Goal: Information Seeking & Learning: Check status

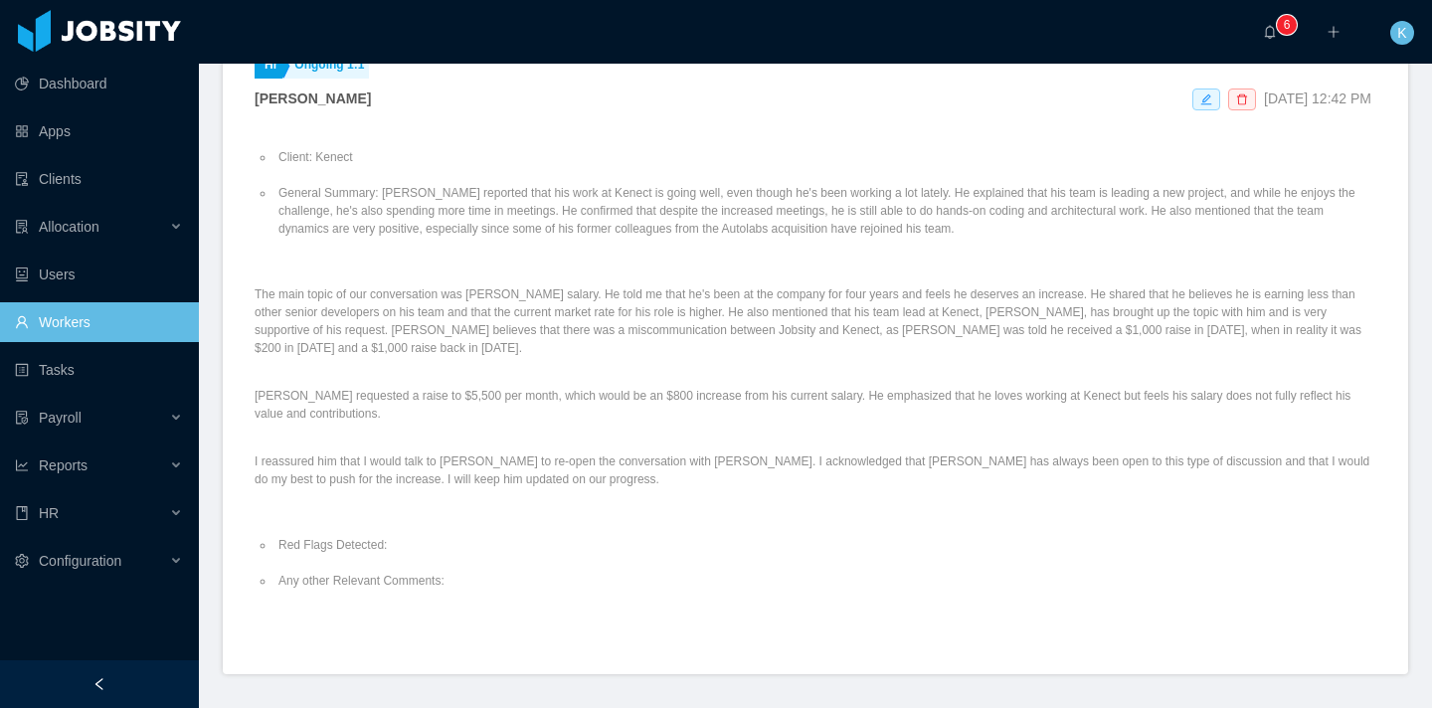
scroll to position [708, 0]
drag, startPoint x: 562, startPoint y: 339, endPoint x: 849, endPoint y: 342, distance: 287.3
click at [849, 388] on p "[PERSON_NAME] requested a raise to $5,500 per month, which would be an $800 inc…" at bounding box center [814, 406] width 1121 height 36
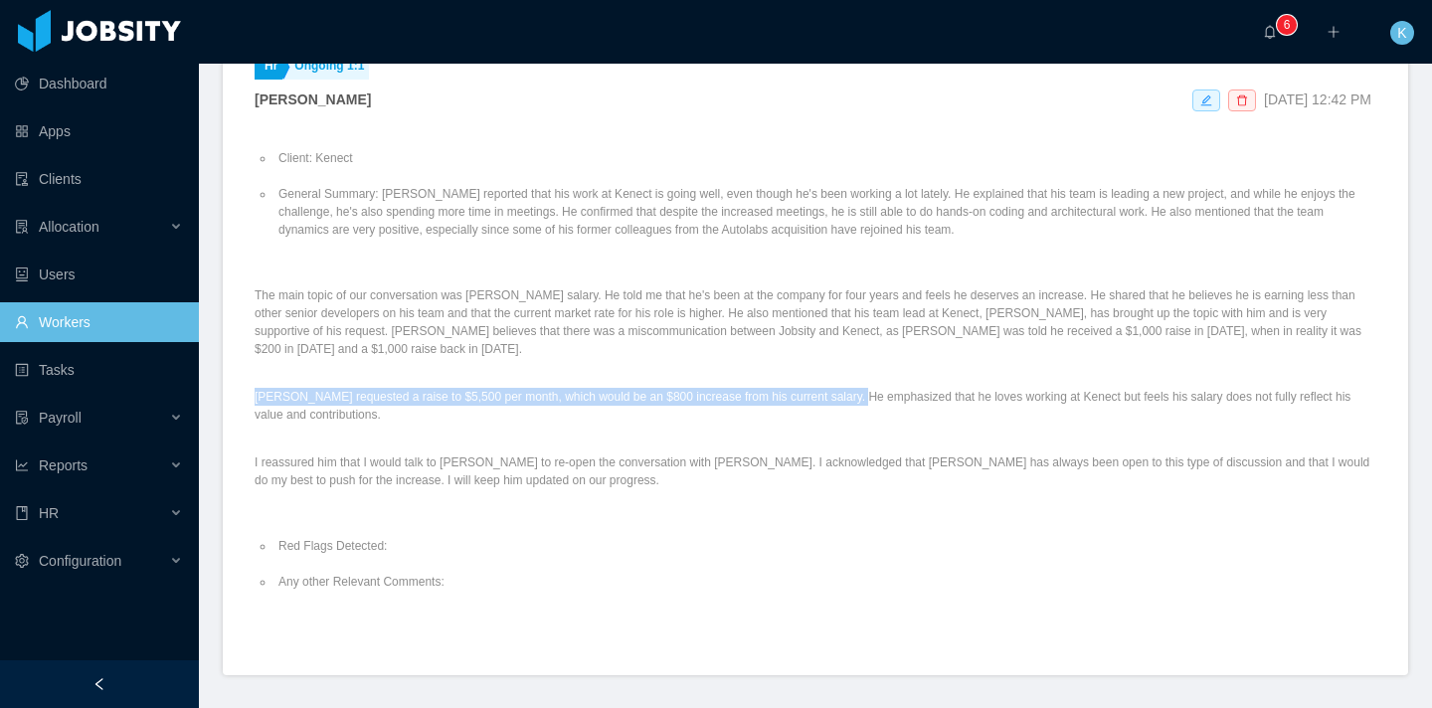
drag, startPoint x: 894, startPoint y: 338, endPoint x: 1093, endPoint y: 378, distance: 202.8
click at [1093, 378] on div "Client: Kenect General Summary: [PERSON_NAME] reported that his work at Kenect …" at bounding box center [814, 384] width 1121 height 507
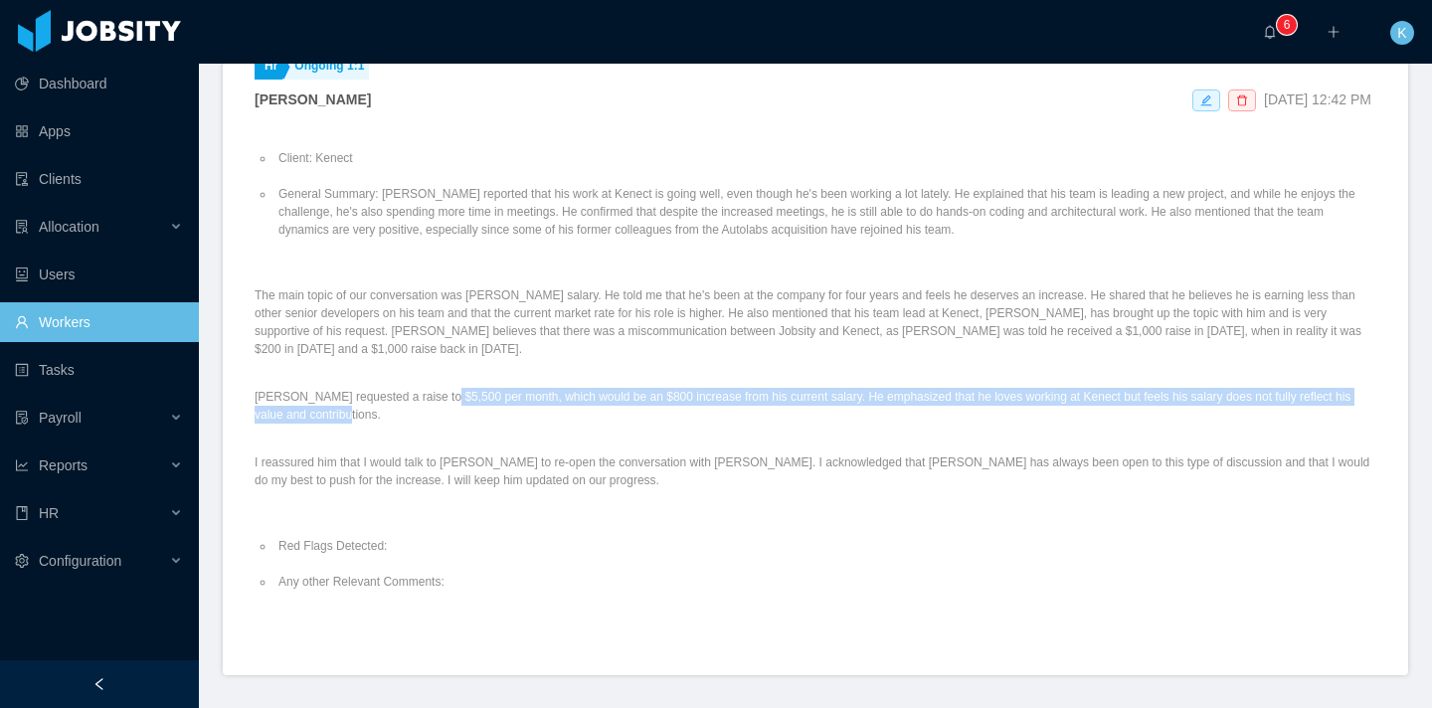
drag, startPoint x: 447, startPoint y: 335, endPoint x: 619, endPoint y: 364, distance: 174.4
click at [619, 388] on p "[PERSON_NAME] requested a raise to $5,500 per month, which would be an $800 inc…" at bounding box center [814, 406] width 1121 height 36
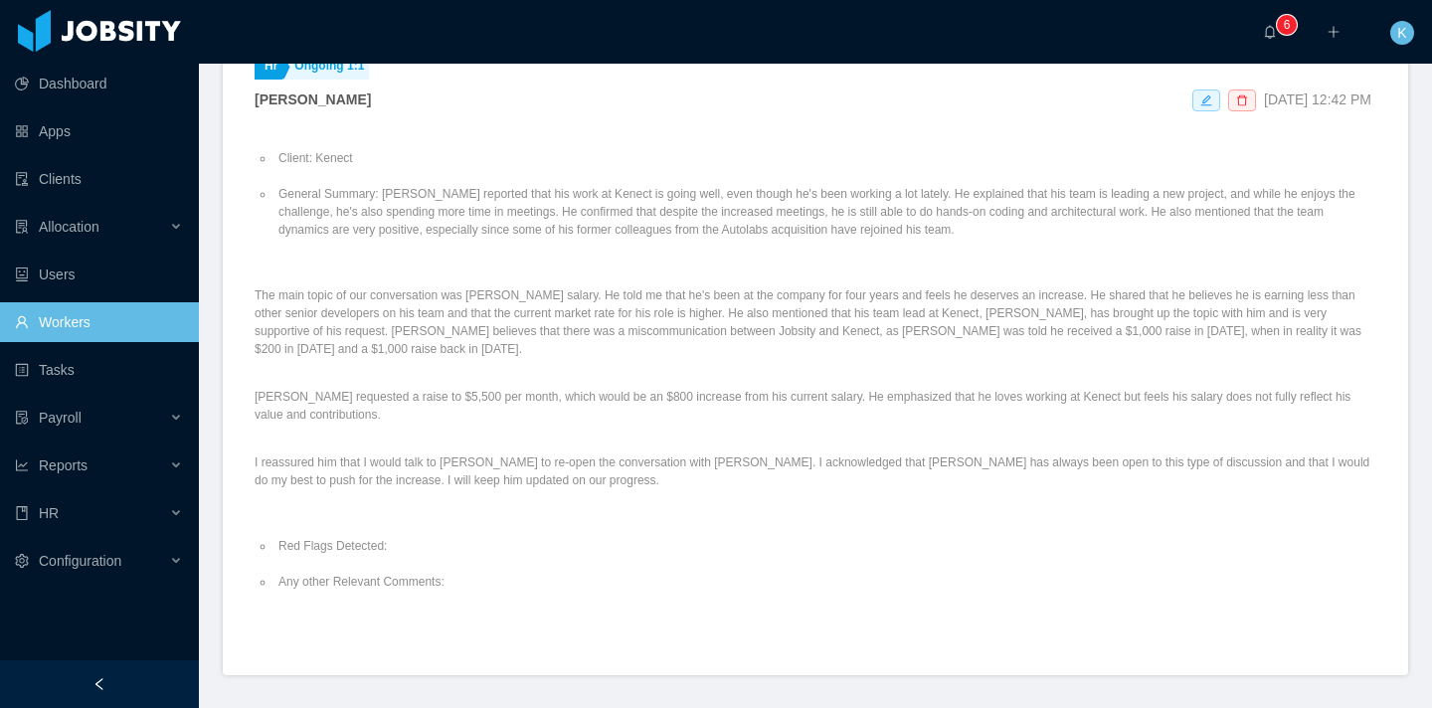
click at [619, 388] on p "[PERSON_NAME] requested a raise to $5,500 per month, which would be an $800 inc…" at bounding box center [814, 406] width 1121 height 36
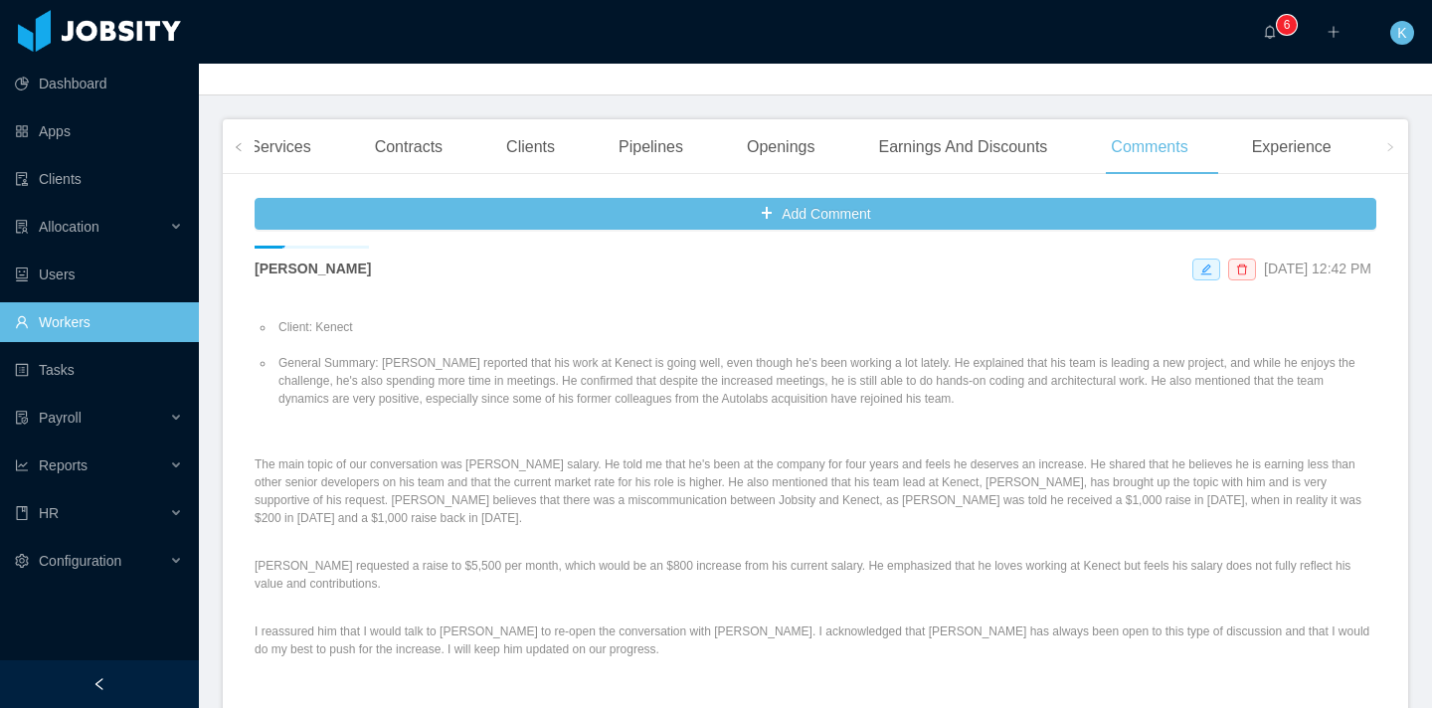
scroll to position [33, 0]
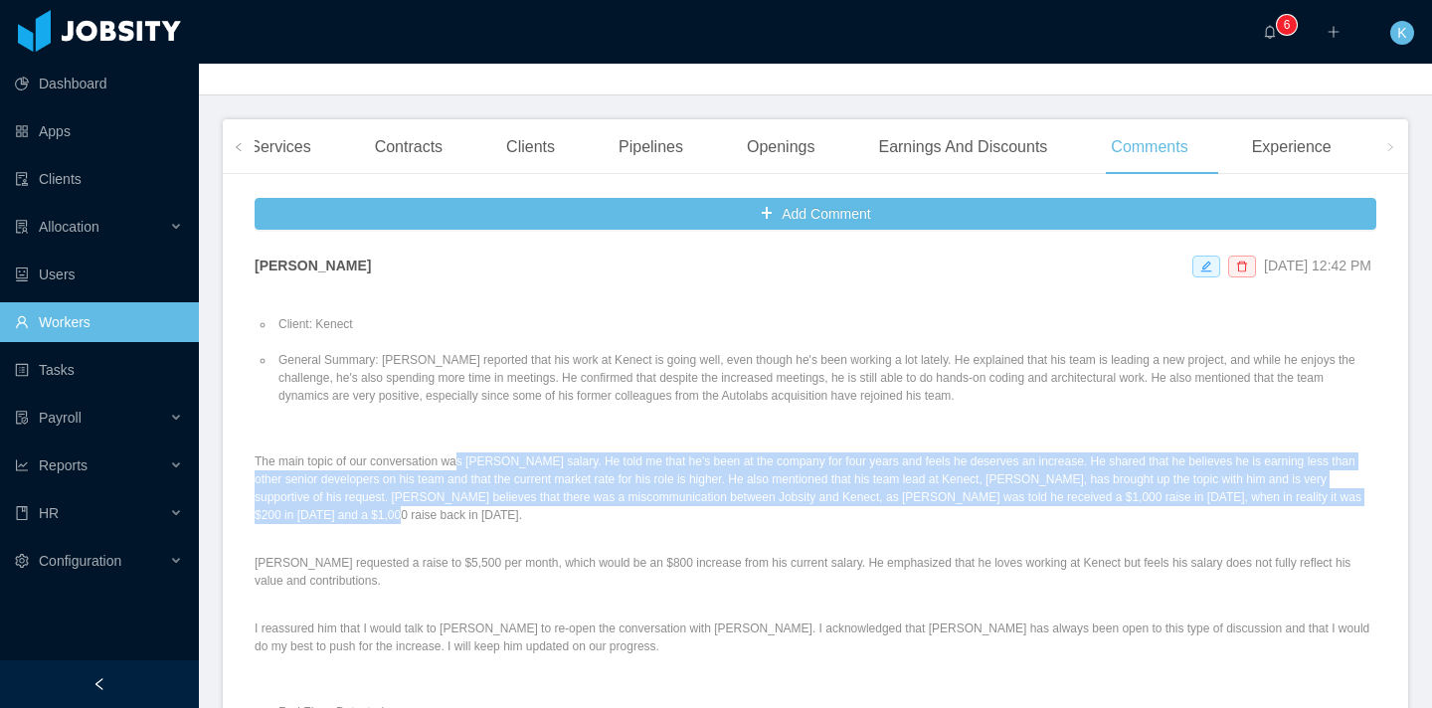
drag, startPoint x: 545, startPoint y: 461, endPoint x: 470, endPoint y: 411, distance: 90.2
click at [470, 452] on p "The main topic of our conversation was [PERSON_NAME] salary. He told me that he…" at bounding box center [814, 488] width 1121 height 72
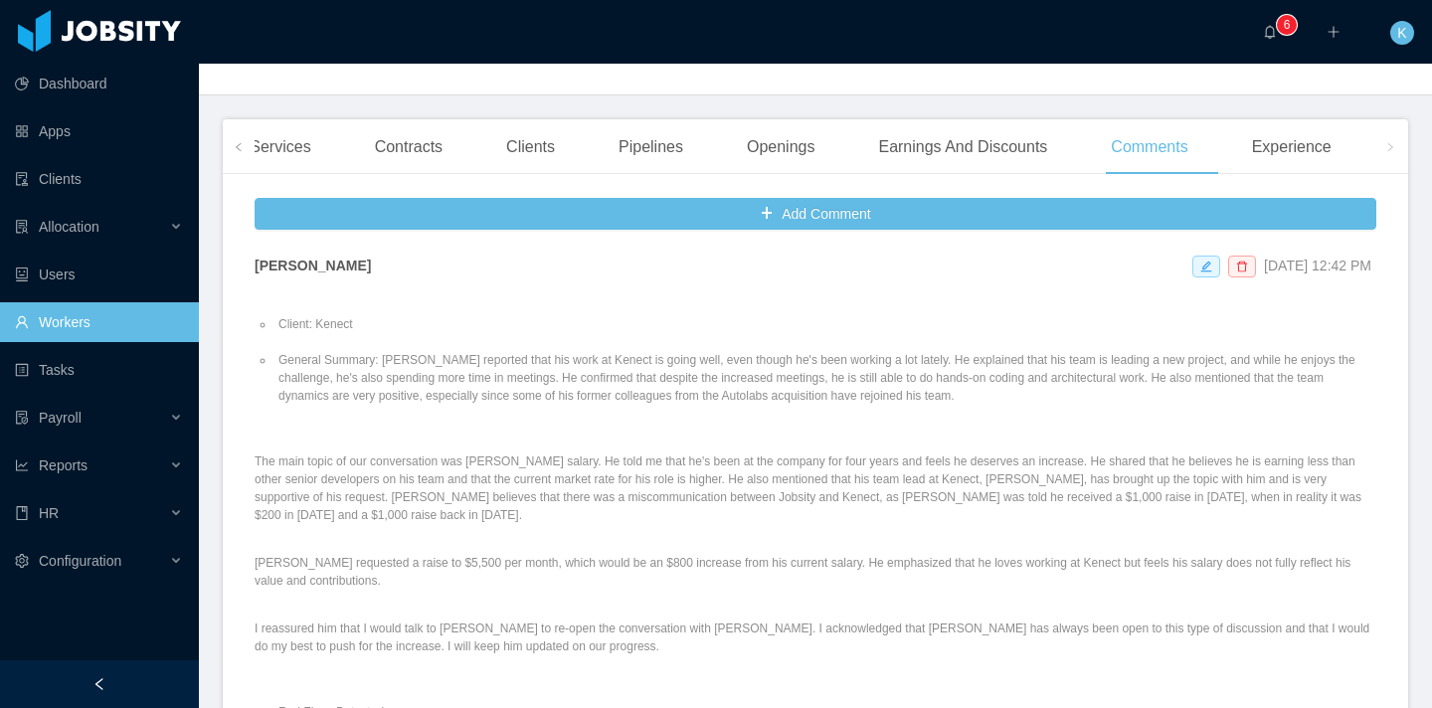
drag, startPoint x: 437, startPoint y: 331, endPoint x: 1066, endPoint y: 438, distance: 637.4
click at [1066, 438] on div "Client: Kenect General Summary: [PERSON_NAME] reported that his work at Kenect …" at bounding box center [814, 550] width 1121 height 507
click at [1062, 452] on p "The main topic of our conversation was [PERSON_NAME] salary. He told me that he…" at bounding box center [814, 488] width 1121 height 72
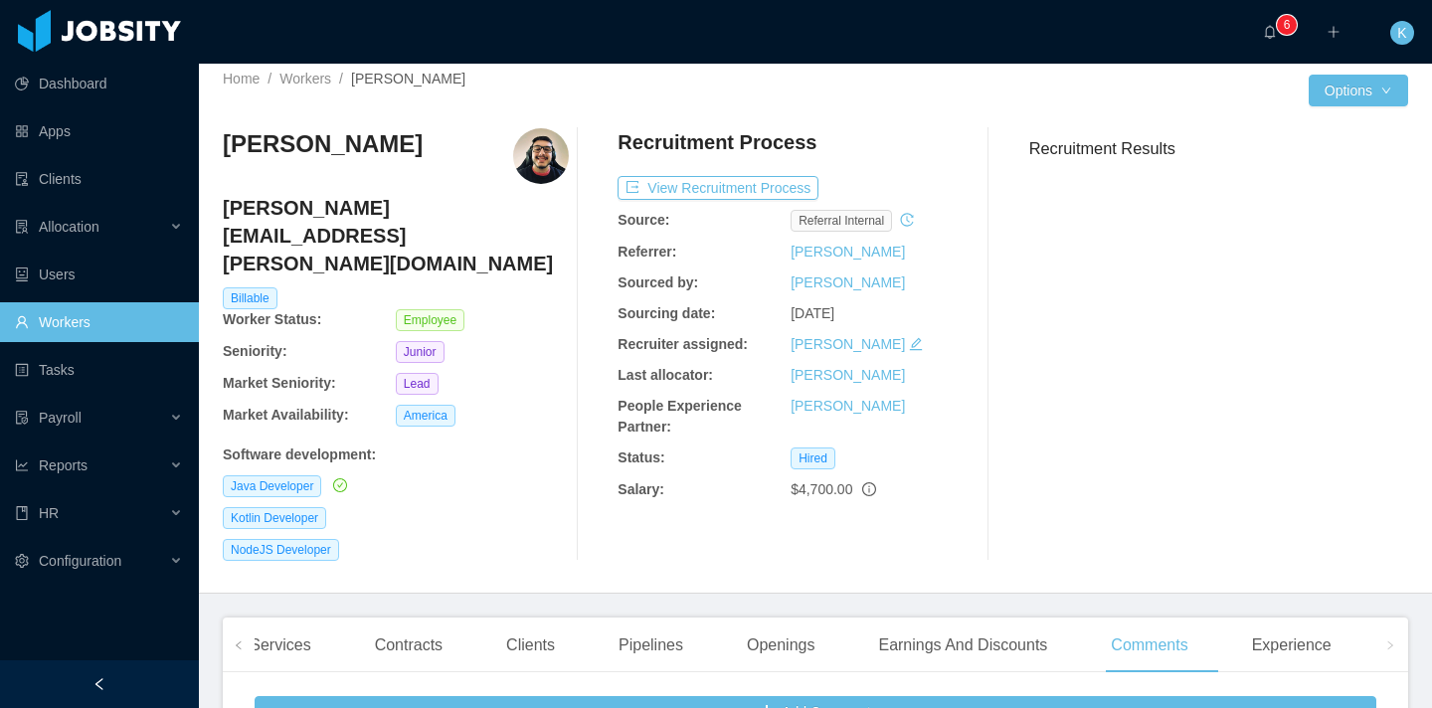
scroll to position [0, 0]
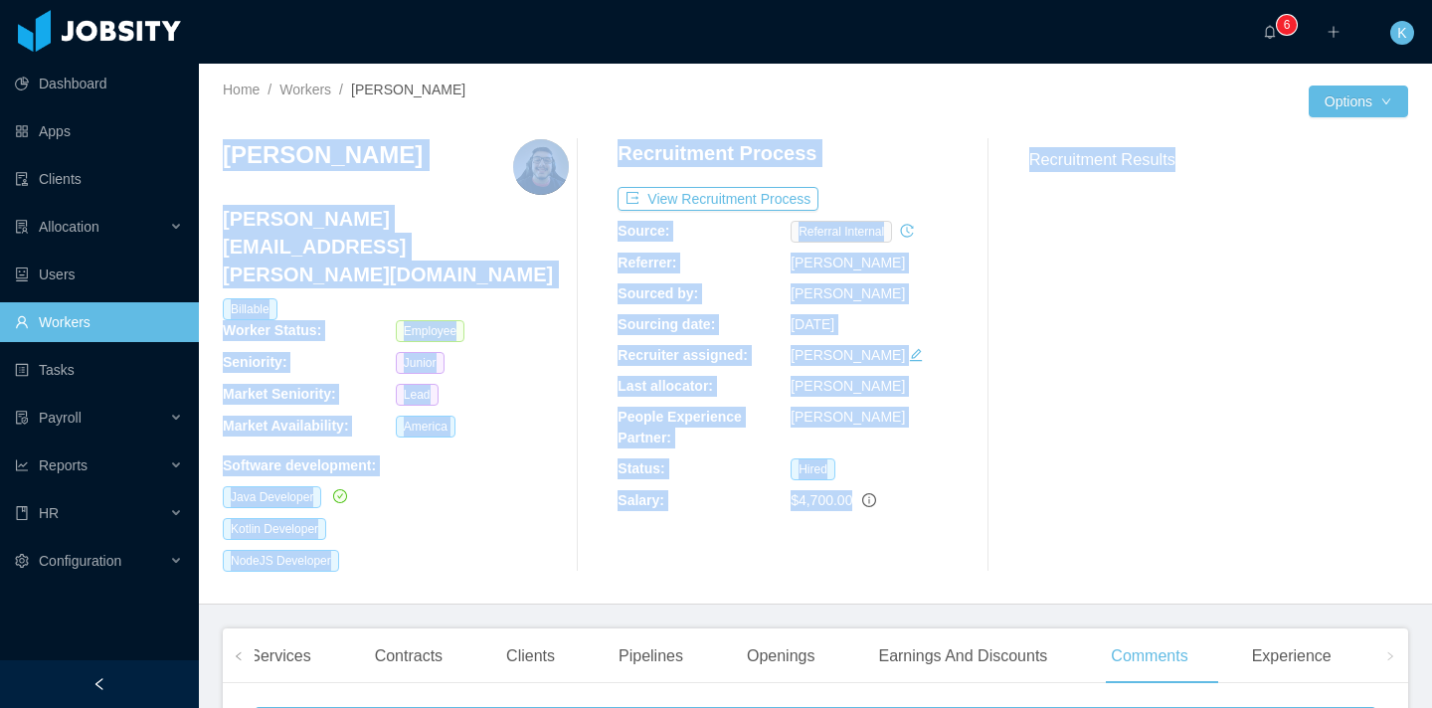
drag, startPoint x: 216, startPoint y: 149, endPoint x: 1045, endPoint y: 514, distance: 905.8
click at [1045, 514] on div "Home / Workers / [PERSON_NAME] / Options [PERSON_NAME] [PERSON_NAME][EMAIL_ADDR…" at bounding box center [815, 334] width 1233 height 541
click at [1045, 514] on div "Recruitment Results" at bounding box center [1210, 355] width 395 height 432
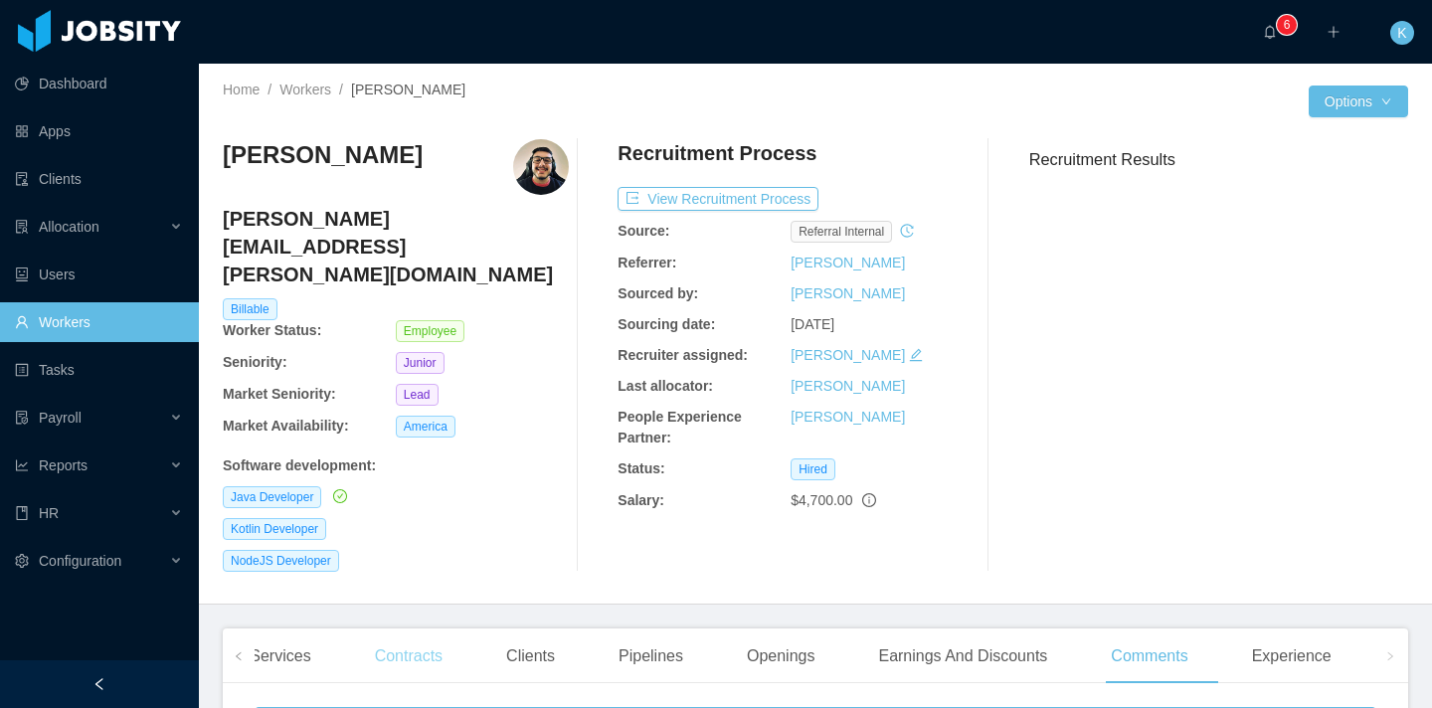
click at [425, 628] on div "Contracts" at bounding box center [408, 656] width 99 height 56
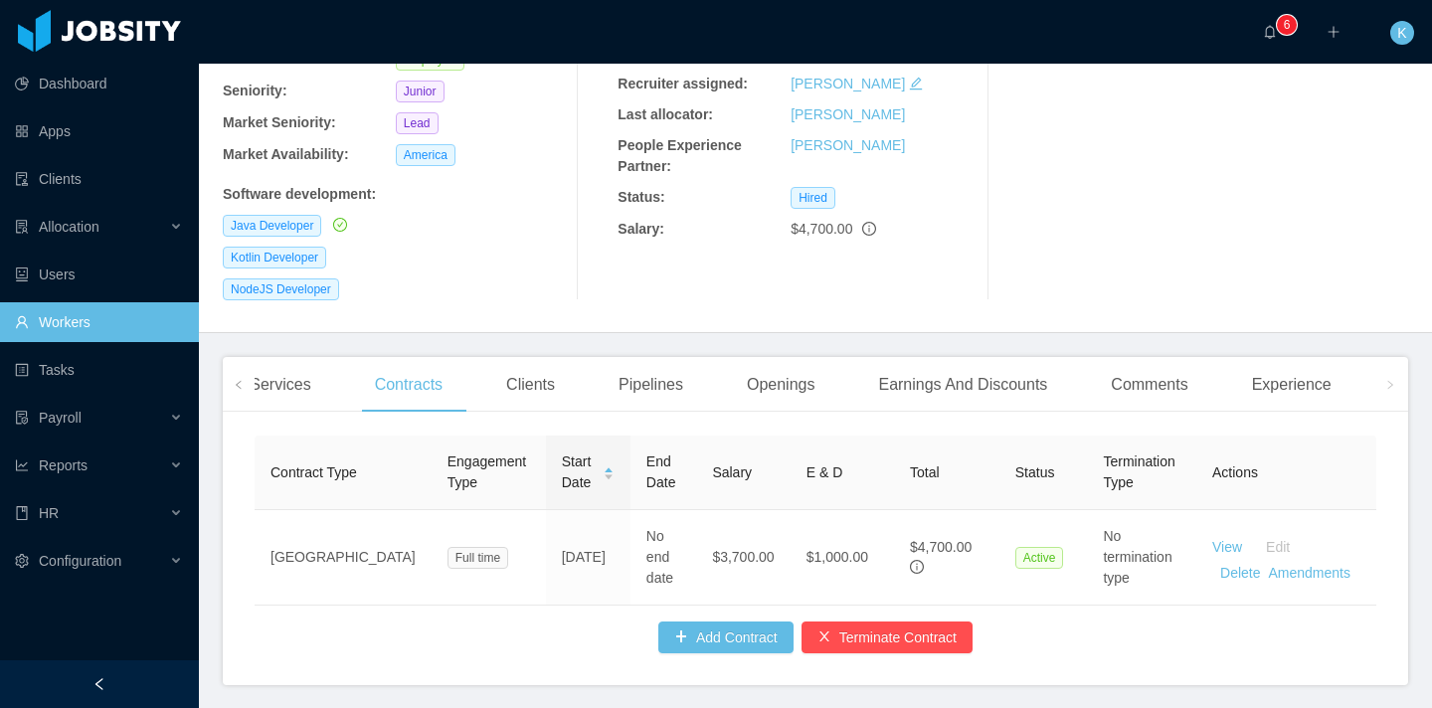
scroll to position [300, 0]
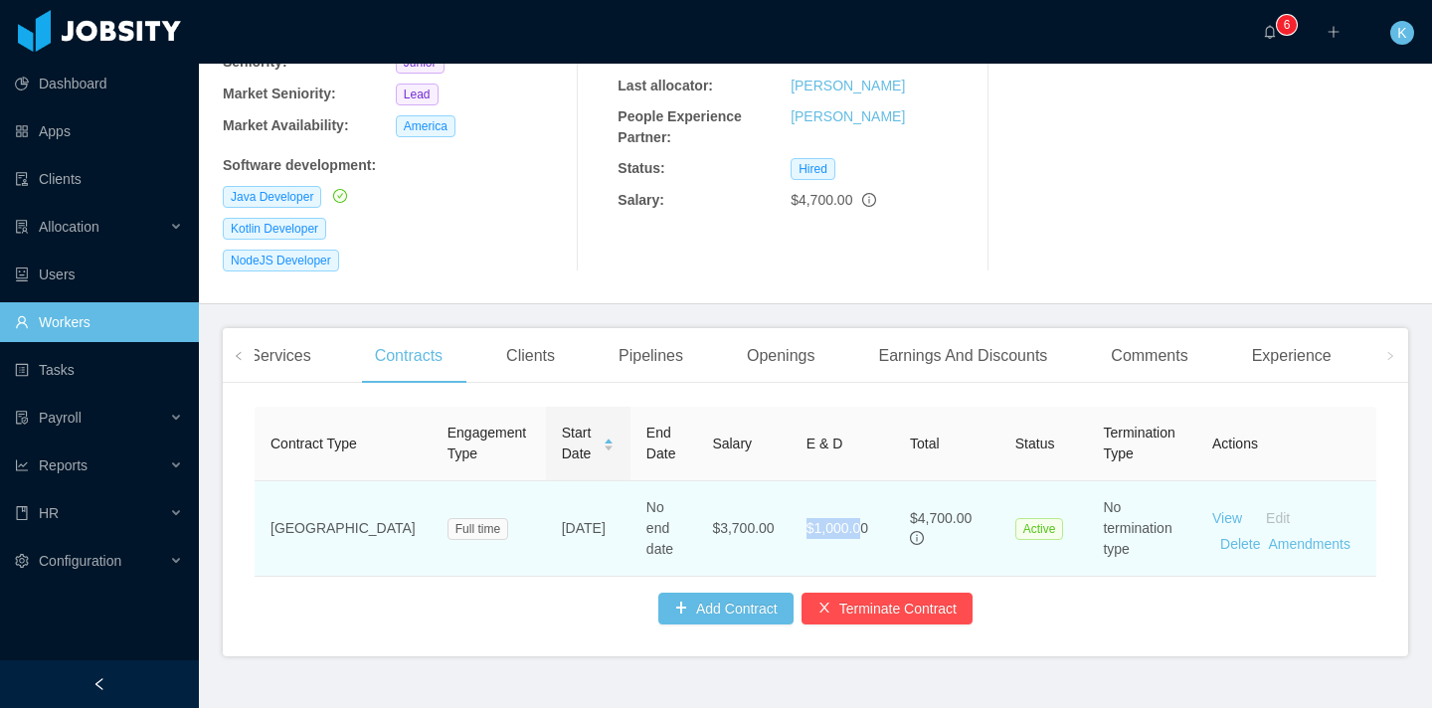
drag, startPoint x: 810, startPoint y: 466, endPoint x: 747, endPoint y: 452, distance: 65.1
click at [790, 481] on td "$1,000.00" at bounding box center [841, 528] width 103 height 95
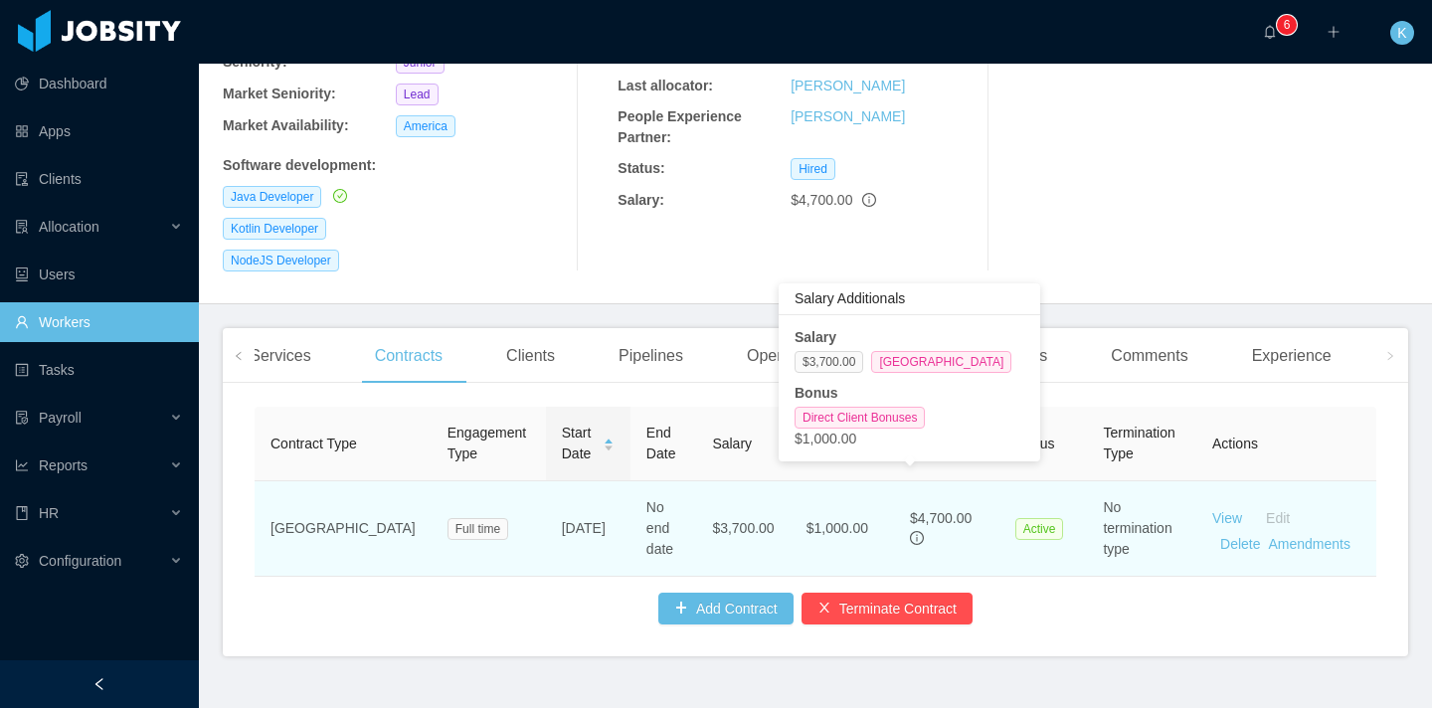
click at [910, 531] on icon "info-circle" at bounding box center [917, 538] width 14 height 14
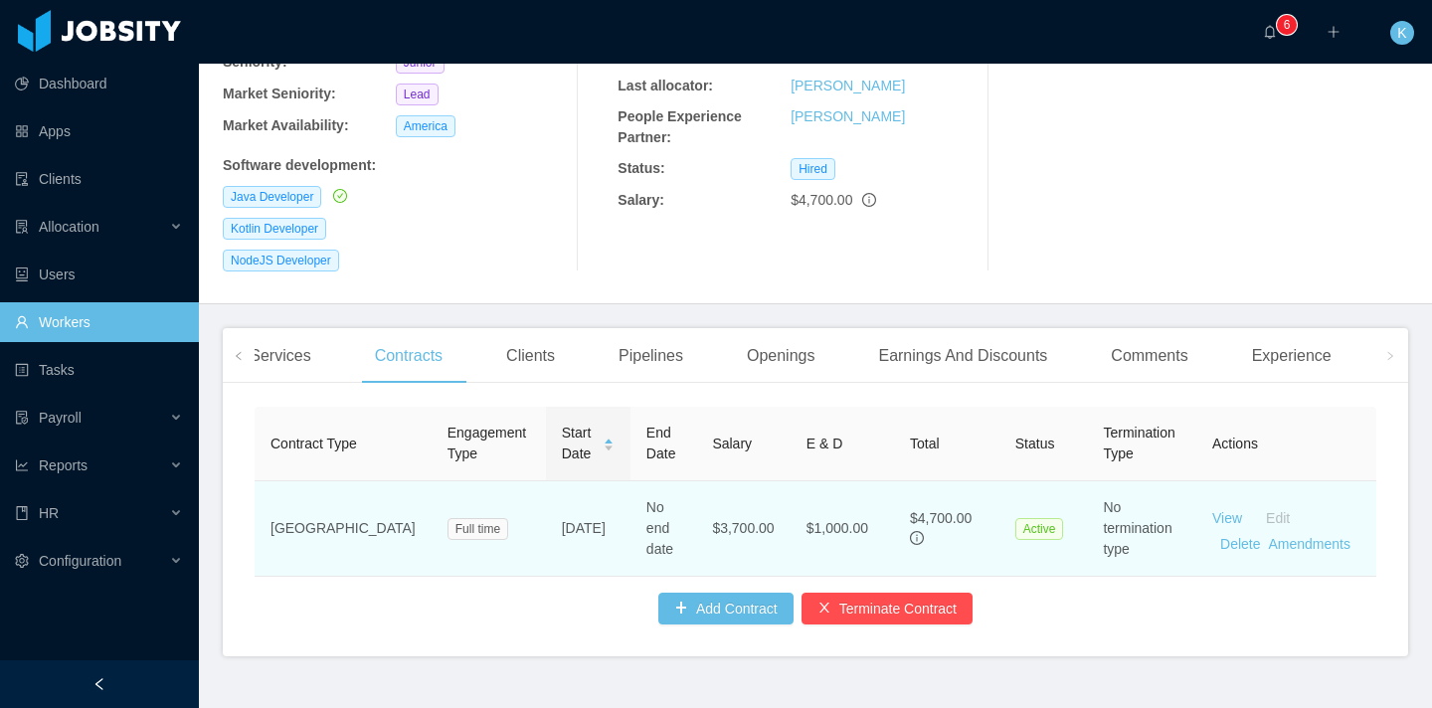
click at [834, 486] on td "$1,000.00" at bounding box center [841, 528] width 103 height 95
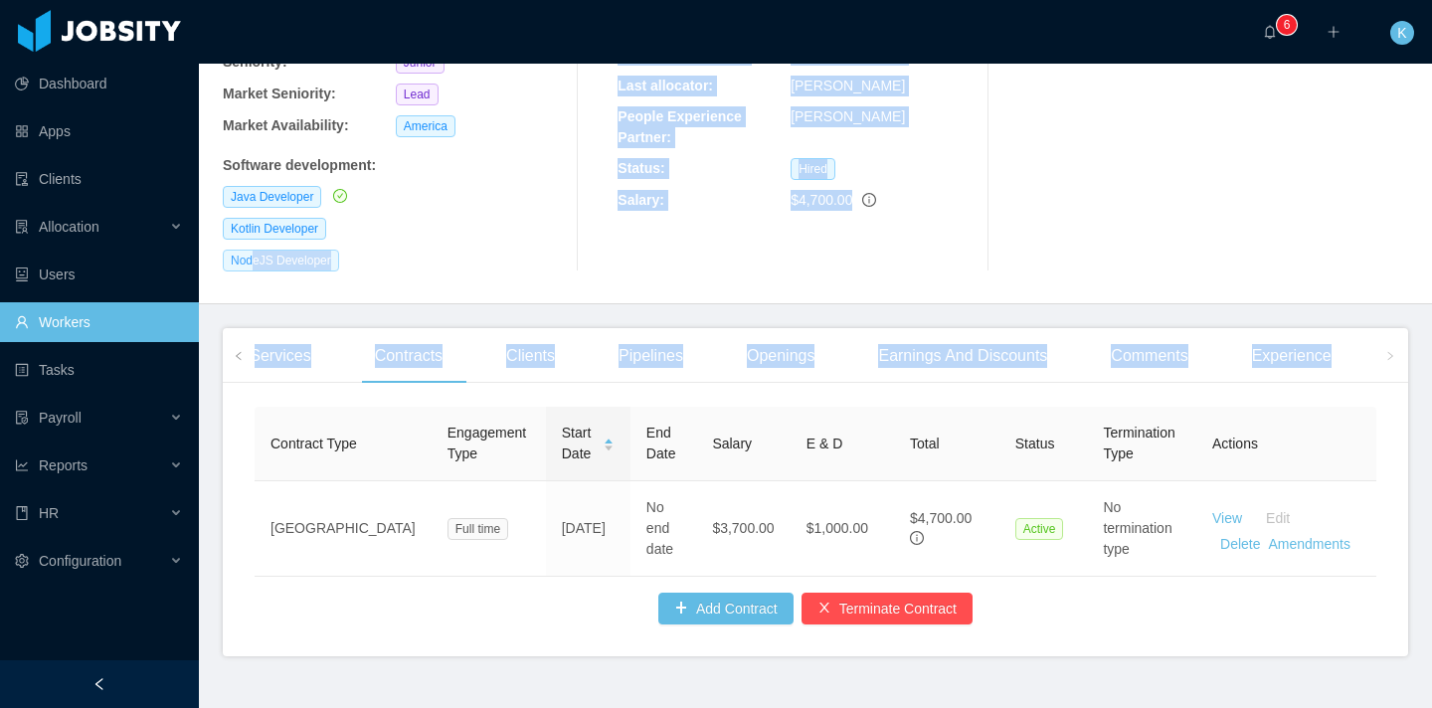
drag, startPoint x: 1316, startPoint y: 493, endPoint x: 254, endPoint y: 211, distance: 1098.6
click at [254, 211] on main "Home / Workers / [PERSON_NAME] / Options [PERSON_NAME] [PERSON_NAME][EMAIL_ADDR…" at bounding box center [815, 85] width 1233 height 644
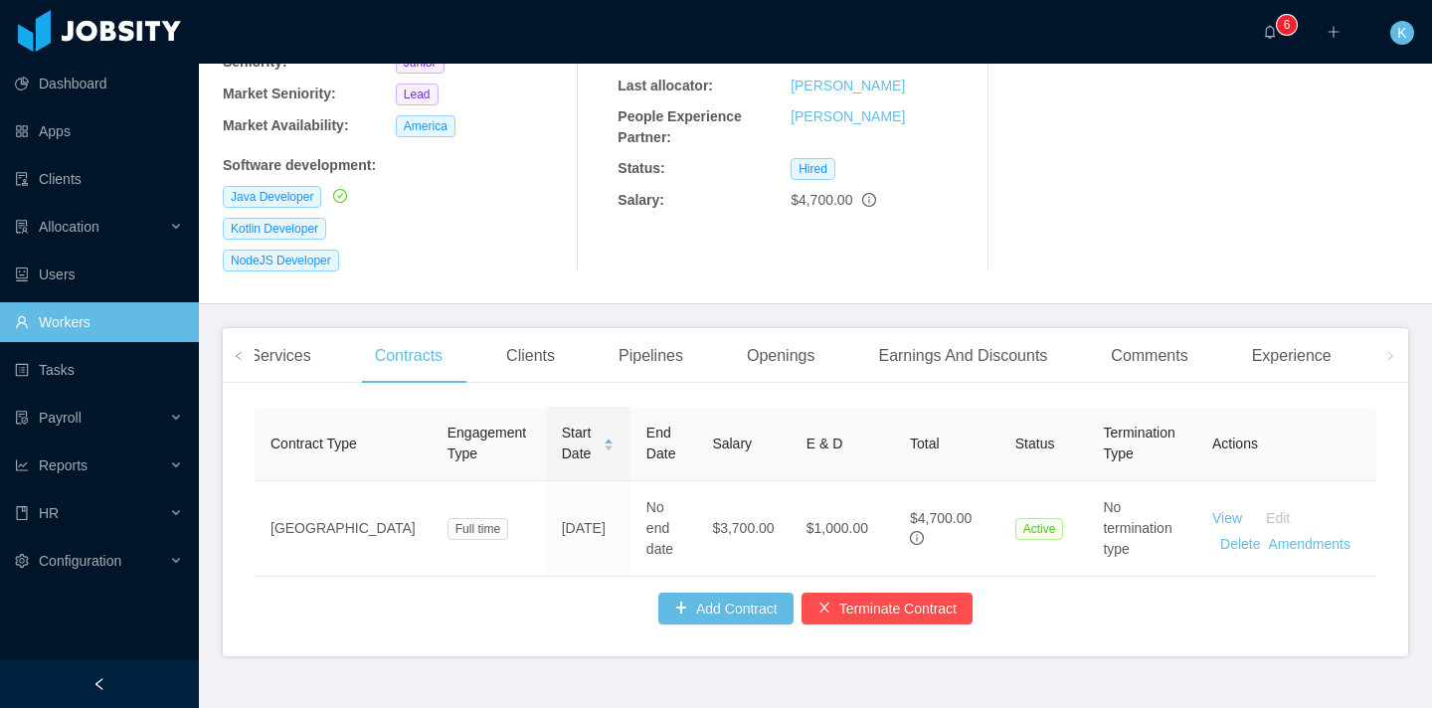
click at [398, 218] on div "Kotlin Developer" at bounding box center [396, 229] width 346 height 22
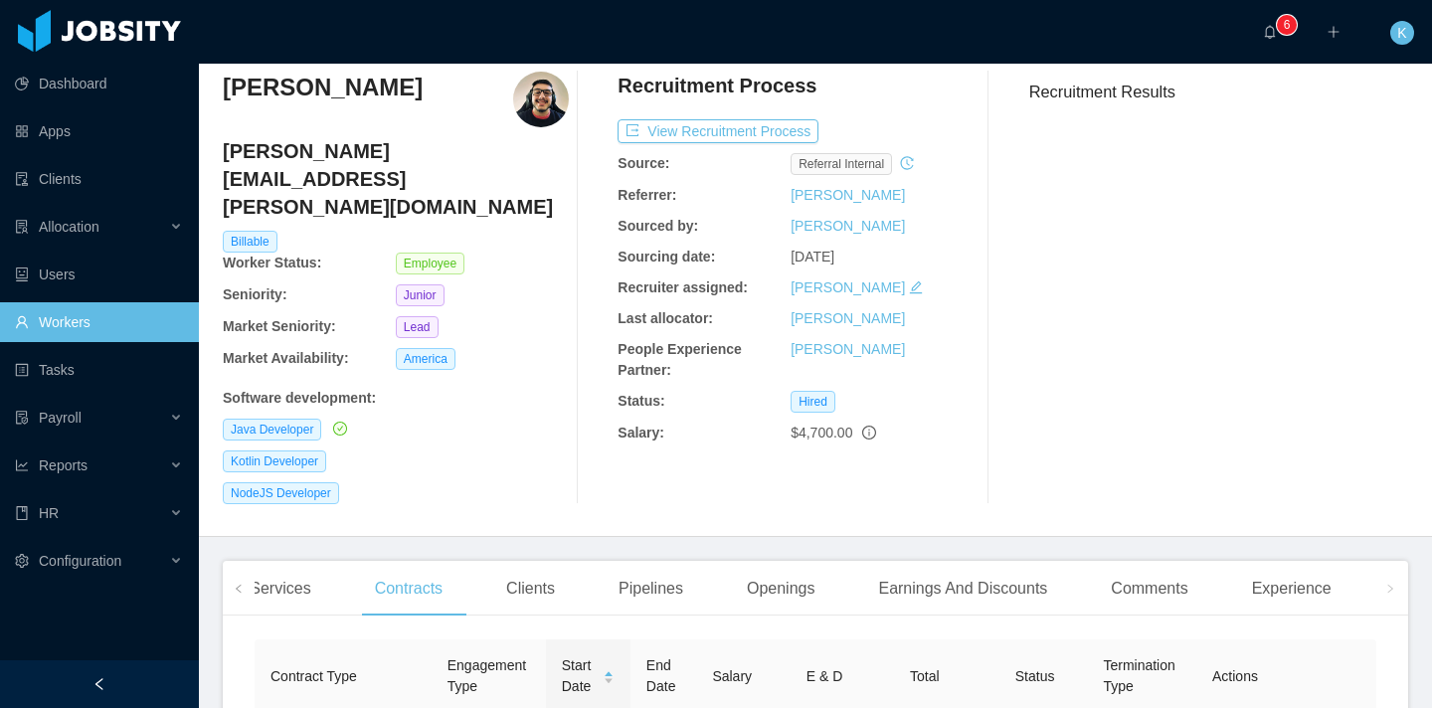
scroll to position [0, 0]
